Goal: Task Accomplishment & Management: Manage account settings

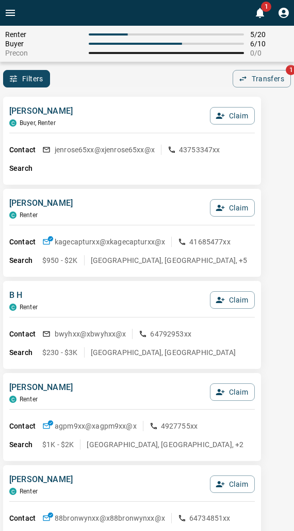
click at [0, 171] on html "1 Renter 5 / 20 Buyer 6 / 10 Precon 0 / 0 Filters 0 Transfers 1 [PERSON_NAME], …" at bounding box center [147, 265] width 294 height 531
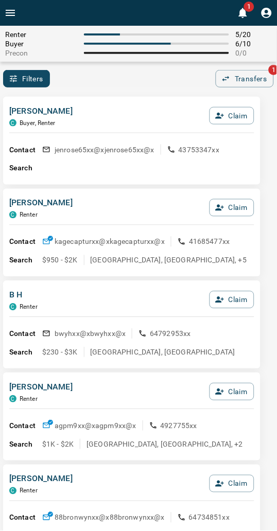
click at [143, 84] on div "Filters 0 Transfers 1" at bounding box center [138, 79] width 277 height 18
click at [110, 84] on div "Filters 0 Transfers 1" at bounding box center [138, 79] width 277 height 18
click at [91, 83] on div "Filters 0 Transfers 1" at bounding box center [138, 79] width 277 height 18
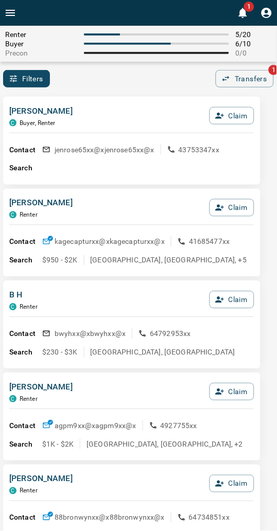
click at [115, 80] on div "Filters 0 Transfers 1" at bounding box center [138, 79] width 277 height 18
click at [117, 106] on div "[PERSON_NAME], Renter Claim" at bounding box center [131, 119] width 245 height 28
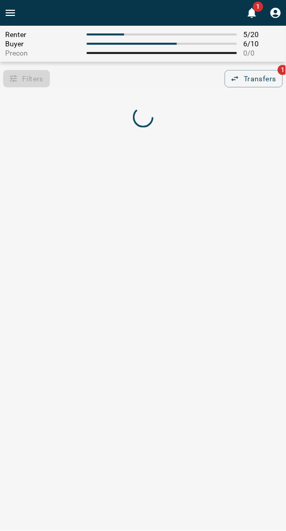
click at [116, 88] on div "Filters 0 Transfers 1" at bounding box center [143, 79] width 286 height 18
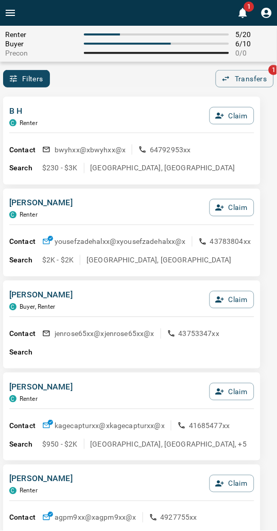
click at [116, 88] on div "Filters 0 Transfers 1" at bounding box center [138, 79] width 277 height 18
click at [96, 101] on div "B H C Renter Claim Contact bwyhxx@x bwyhxx@x 64792953xx Search $230 - $3[GEOGRA…" at bounding box center [131, 141] width 257 height 88
click at [104, 81] on div "Filters 0 Transfers 1" at bounding box center [138, 79] width 277 height 18
